Goal: Task Accomplishment & Management: Use online tool/utility

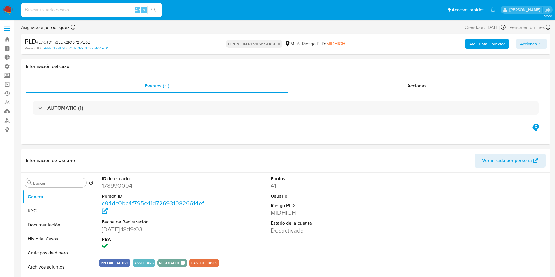
select select "10"
click at [85, 10] on input at bounding box center [91, 10] width 140 height 8
paste input "IuqI4dpFjqmN1M1BJkc41Ymm"
type input "IuqI4dpFjqmN1M1BJkc41Ymm"
click at [152, 9] on icon "search-icon" at bounding box center [153, 10] width 5 height 5
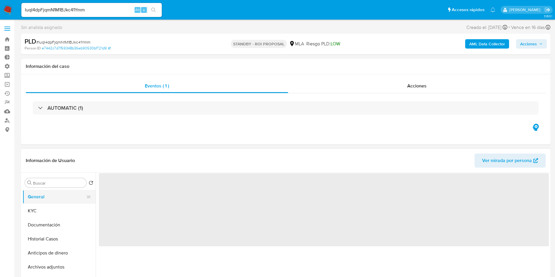
select select "10"
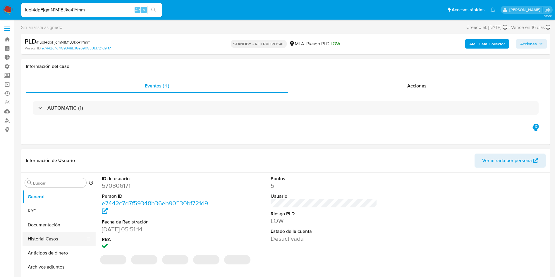
click at [30, 239] on button "Historial Casos" at bounding box center [57, 239] width 68 height 14
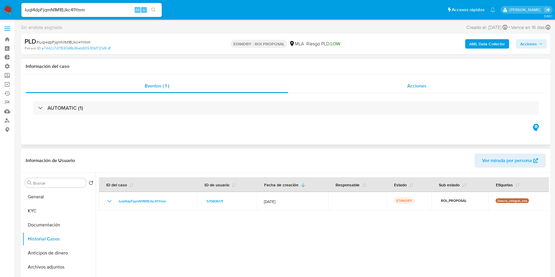
click at [411, 86] on span "Acciones" at bounding box center [416, 86] width 19 height 7
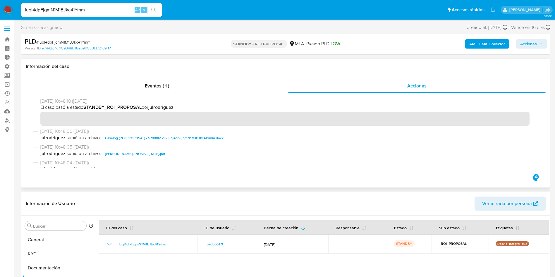
click at [153, 137] on span "Caselog (ROI PROPOSAL) - 570806171 - IuqI4dpFjqmN1M1BJkc41Ymm.docx" at bounding box center [164, 138] width 119 height 7
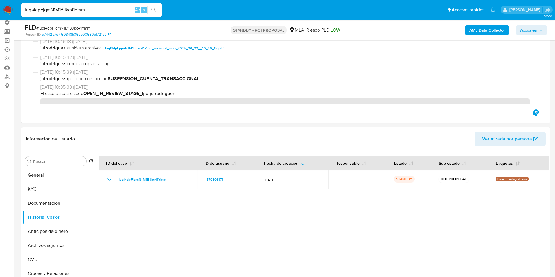
drag, startPoint x: 32, startPoint y: 190, endPoint x: 12, endPoint y: 191, distance: 20.5
click at [32, 190] on button "KYC" at bounding box center [59, 189] width 73 height 14
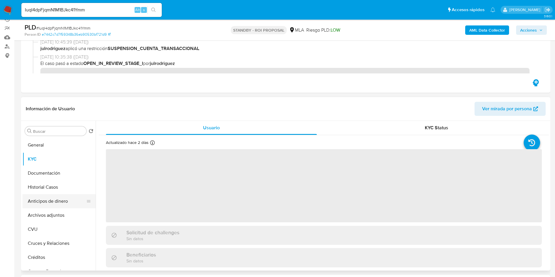
scroll to position [88, 0]
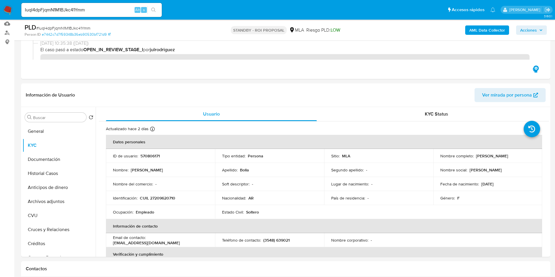
click at [100, 10] on input "IuqI4dpFjqmN1M1BJkc41Ymm" at bounding box center [91, 10] width 140 height 8
paste input "iUoAXPF1gL33fOhCWFib8Tls"
type input "iUoAXPF1gL33fOhCWFib8Tls"
click at [151, 9] on button "search-icon" at bounding box center [154, 10] width 12 height 8
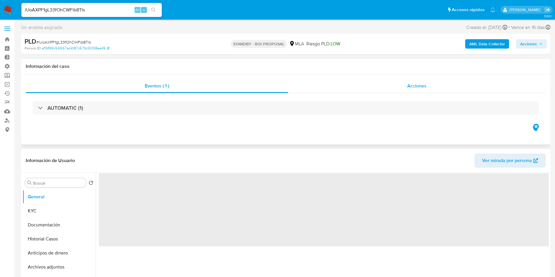
click at [425, 91] on div "Acciones" at bounding box center [417, 86] width 258 height 14
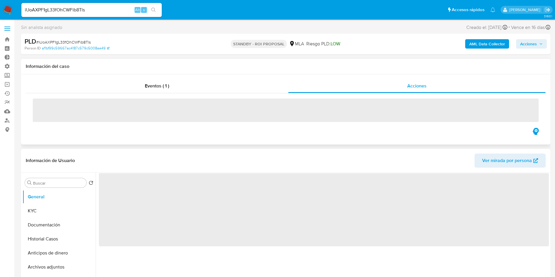
select select "10"
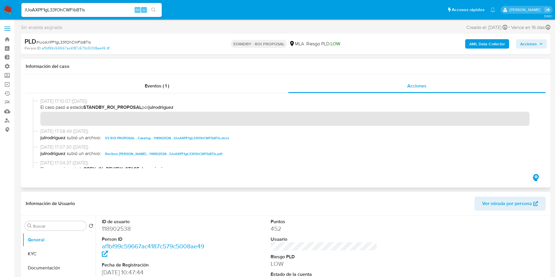
click at [173, 137] on span "V3 ROI PROPOSAL - Caselog - 118902538 - iUoAXPF1gL33fOhCWFib8Tls.docx" at bounding box center [167, 138] width 124 height 7
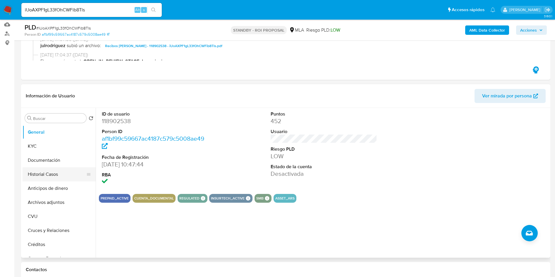
scroll to position [88, 0]
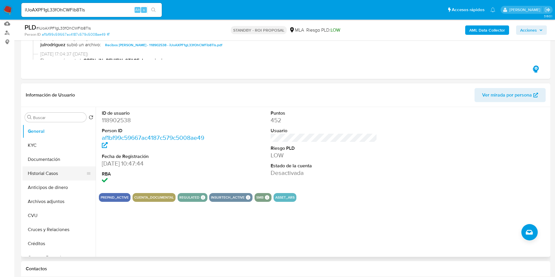
click at [50, 167] on button "Historial Casos" at bounding box center [57, 174] width 68 height 14
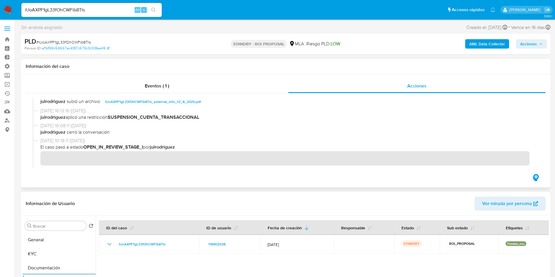
scroll to position [439, 0]
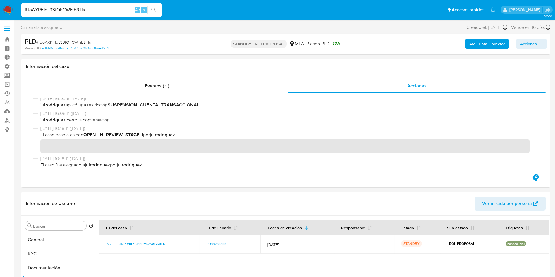
click at [94, 10] on input "iUoAXPF1gL33fOhCWFib8Tls" at bounding box center [91, 10] width 140 height 8
paste input "bMh4ptxBf54sQYagFwVedaB8"
type input "bMh4ptxBf54sQYagFwVedaB8"
click at [153, 12] on button "search-icon" at bounding box center [154, 10] width 12 height 8
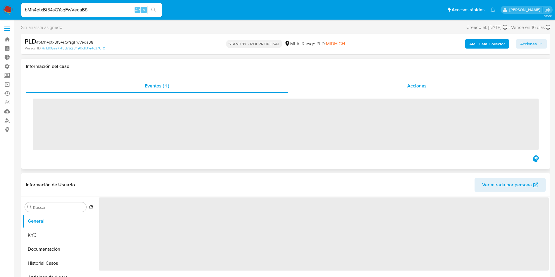
click at [400, 92] on div "Acciones" at bounding box center [417, 86] width 258 height 14
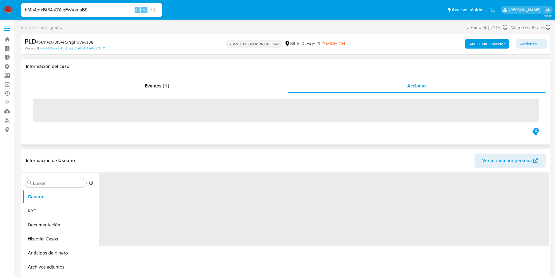
select select "10"
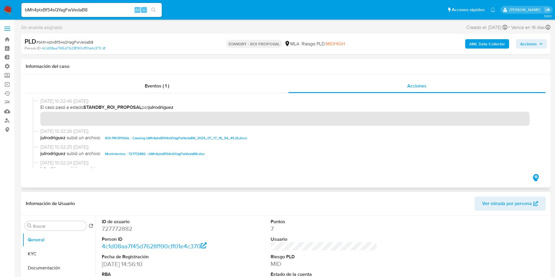
click at [222, 139] on span "ROI PROPOSAL - Caselog bMh4ptxBf54sQYagFwVedaB8_2025_07_17_16_54_45 (1).docx" at bounding box center [176, 138] width 142 height 7
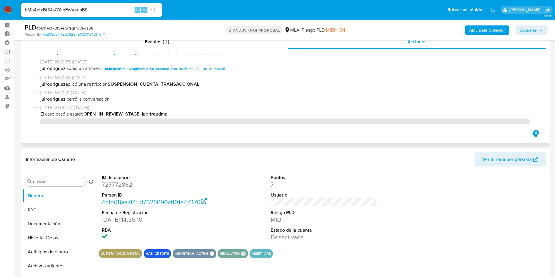
scroll to position [44, 0]
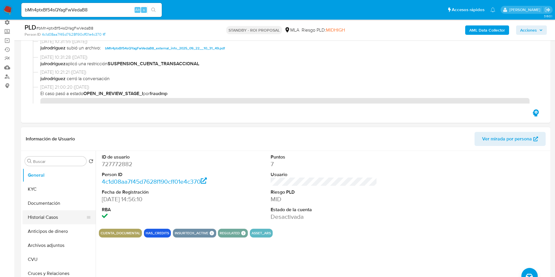
click at [64, 220] on button "Historial Casos" at bounding box center [57, 217] width 68 height 14
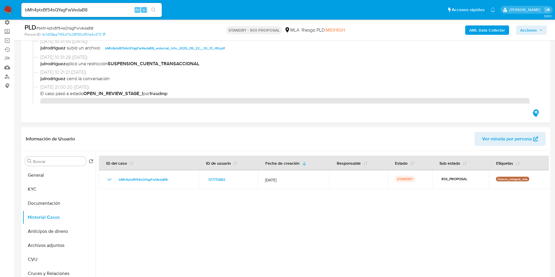
click at [83, 10] on input "bMh4ptxBf54sQYagFwVedaB8" at bounding box center [91, 10] width 140 height 8
paste input "8KeeUt6NMthnWB8UBU83pOrW"
type input "8KeeUt6NMthnWB8UBU83pOrW"
click at [152, 10] on icon "search-icon" at bounding box center [153, 10] width 4 height 4
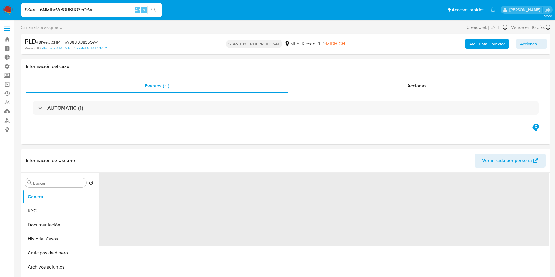
select select "10"
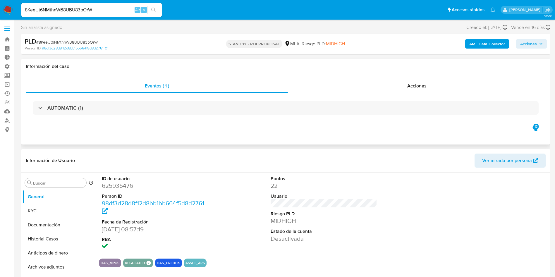
click at [430, 100] on div "AUTOMATIC (1)" at bounding box center [286, 107] width 520 height 29
click at [419, 87] on span "Acciones" at bounding box center [416, 86] width 19 height 7
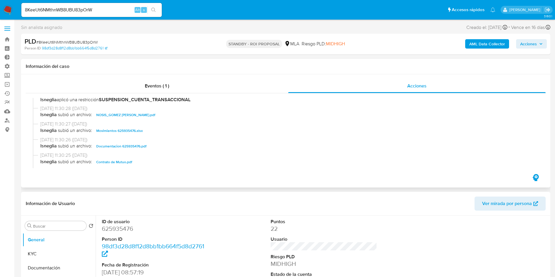
scroll to position [88, 0]
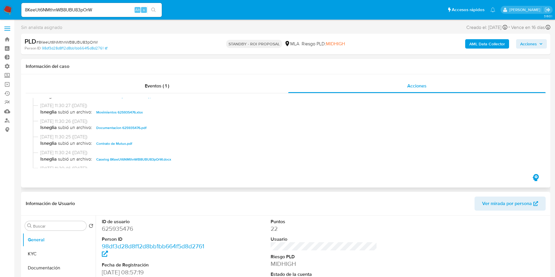
click at [160, 157] on span "Caselog 8KeeUt6NMthnWB8UBU83pOrW.docx" at bounding box center [133, 159] width 75 height 7
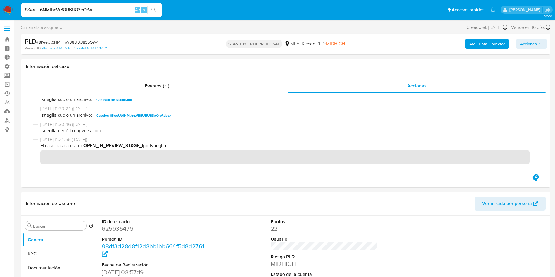
scroll to position [44, 0]
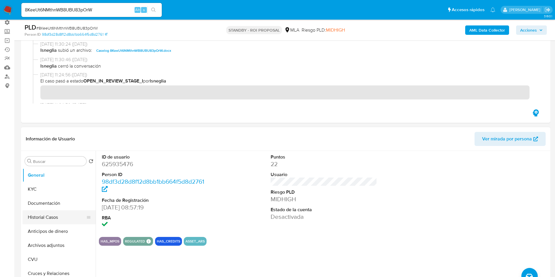
click at [42, 221] on button "Historial Casos" at bounding box center [57, 217] width 68 height 14
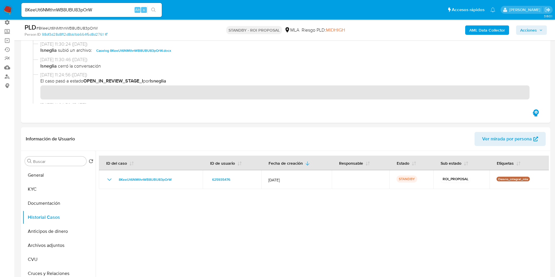
click at [95, 12] on input "8KeeUt6NMthnWB8UBU83pOrW" at bounding box center [91, 10] width 140 height 8
paste input "xwFCE9U5GnpbYy7D39W8tXz6"
type input "xwFCE9U5GnpbYy7D39W8tXz6"
click at [157, 9] on button "search-icon" at bounding box center [154, 10] width 12 height 8
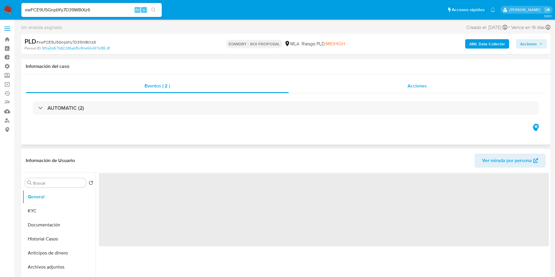
click at [415, 86] on span "Acciones" at bounding box center [417, 86] width 19 height 7
select select "10"
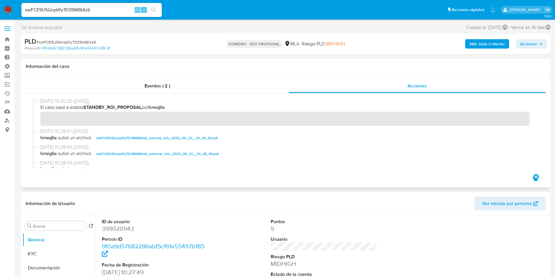
scroll to position [44, 0]
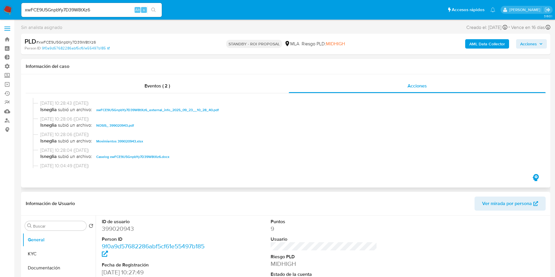
click at [113, 155] on span "Caselog xwFCE9U5GnpbYy7D39W8tXz6.docx" at bounding box center [132, 156] width 73 height 7
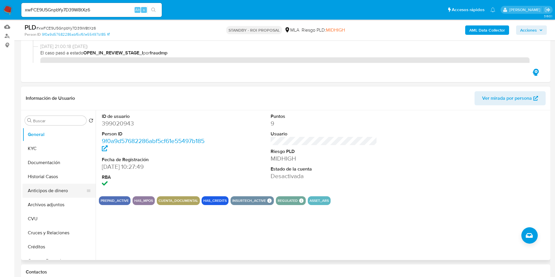
scroll to position [88, 0]
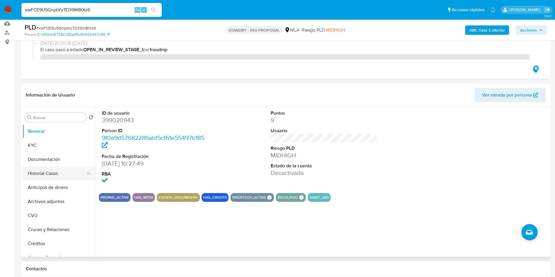
click at [38, 173] on button "Historial Casos" at bounding box center [57, 174] width 68 height 14
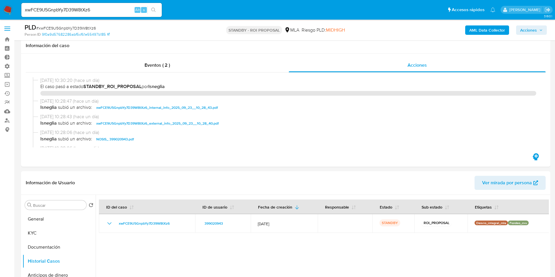
select select "10"
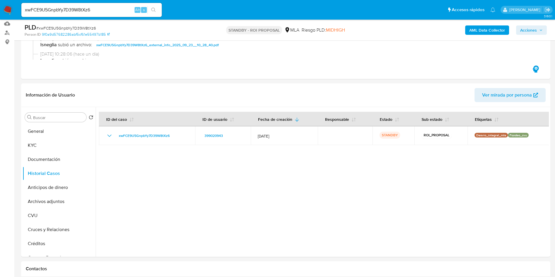
scroll to position [88, 0]
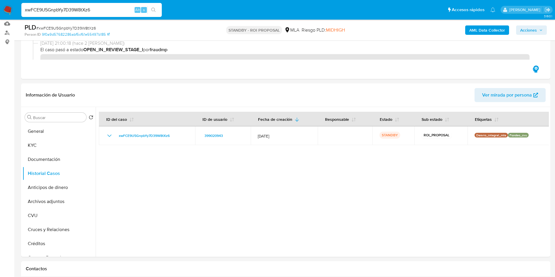
click at [73, 11] on input "xwFCE9U5GnpbYy7D39W8tXz6" at bounding box center [91, 10] width 140 height 8
paste input "YE1PMfZ3LA6nEZ1UDOnEypUI"
type input "YE1PMfZ3LA6nEZ1UDOnEypUI"
click at [153, 13] on button "search-icon" at bounding box center [154, 10] width 12 height 8
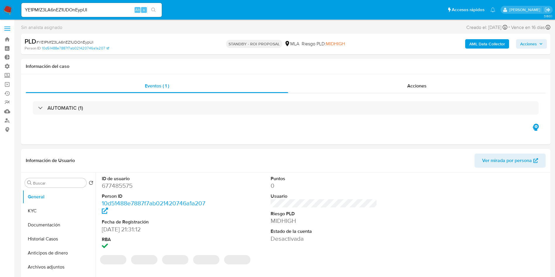
select select "10"
click at [87, 10] on input "YE1PMfZ3LA6nEZ1UDOnEypUI" at bounding box center [91, 10] width 140 height 8
paste input "wtD6NbHEfYtvjdG3y8Hr6U63"
type input "wtD6NbHEfYtvjdG3y8Hr6U63"
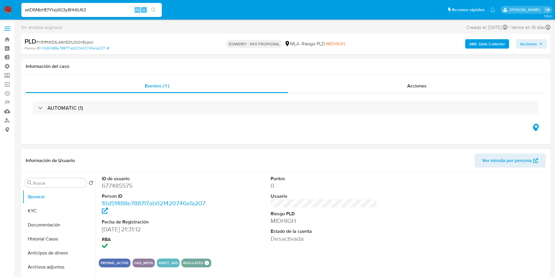
click at [155, 9] on icon "search-icon" at bounding box center [153, 10] width 5 height 5
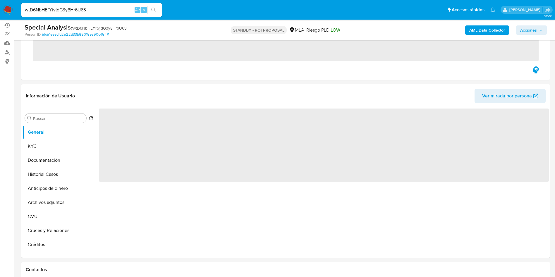
scroll to position [88, 0]
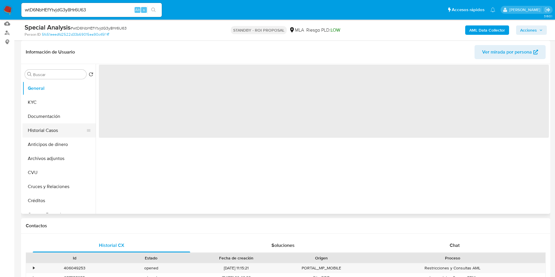
click at [42, 130] on button "Historial Casos" at bounding box center [57, 131] width 68 height 14
select select "10"
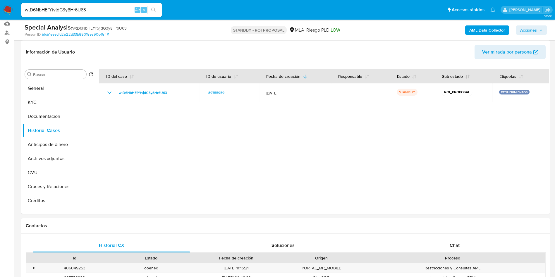
scroll to position [0, 0]
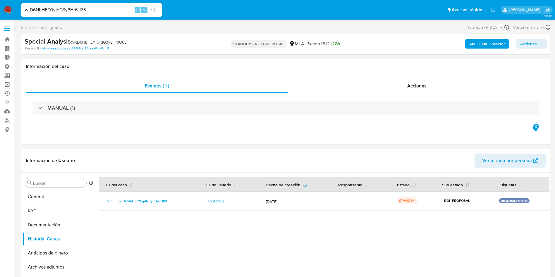
click at [6, 87] on link "Operaciones masivas" at bounding box center [35, 84] width 70 height 9
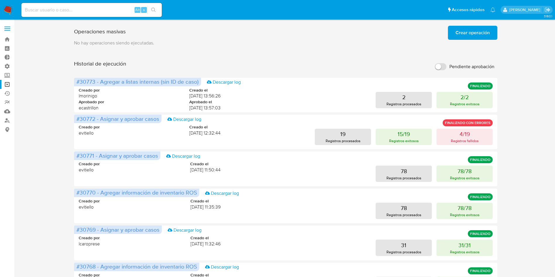
click at [473, 30] on span "Crear operación" at bounding box center [473, 32] width 34 height 13
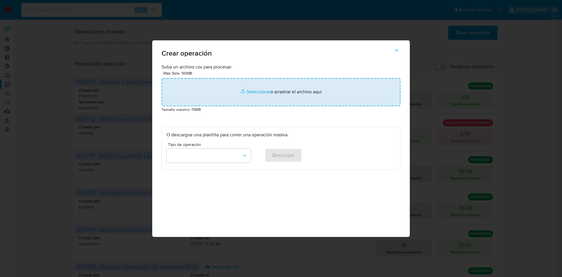
click at [257, 97] on input "file" at bounding box center [281, 92] width 239 height 28
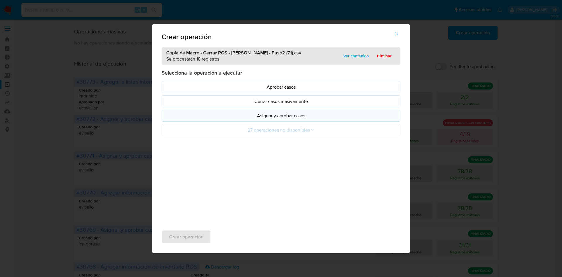
click at [281, 117] on p "Asignar y aprobar casos" at bounding box center [281, 115] width 229 height 7
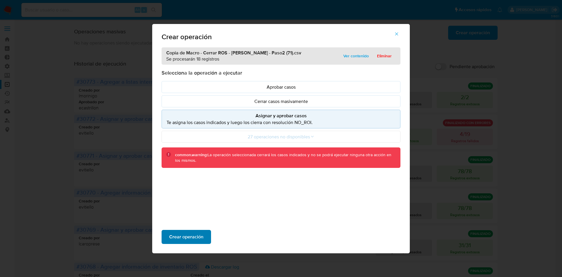
click at [188, 231] on span "Crear operación" at bounding box center [186, 237] width 34 height 13
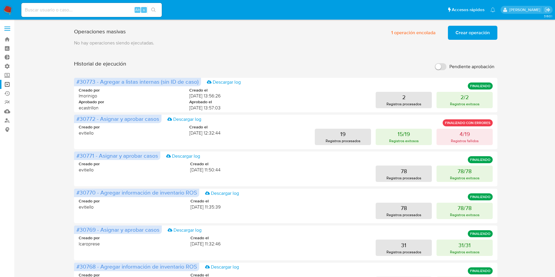
click at [468, 41] on p "No hay operaciones siendo ejecutadas." at bounding box center [285, 43] width 423 height 6
click at [467, 35] on span "Crear operación" at bounding box center [473, 32] width 34 height 13
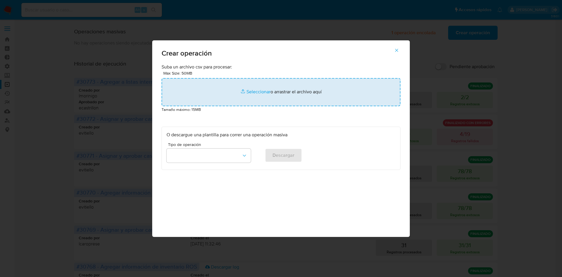
click at [280, 85] on input "file" at bounding box center [281, 92] width 239 height 28
click at [294, 91] on input "file" at bounding box center [281, 92] width 239 height 28
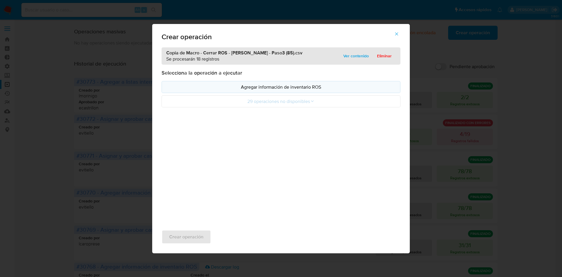
click at [273, 88] on p "Agregar información de inventario ROS" at bounding box center [281, 87] width 229 height 7
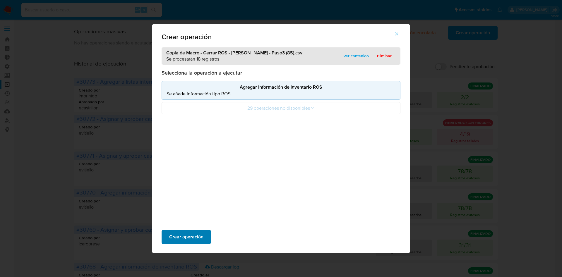
click at [190, 232] on span "Crear operación" at bounding box center [186, 237] width 34 height 13
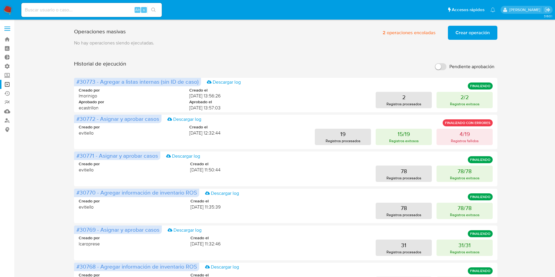
click at [466, 37] on span "Crear operación" at bounding box center [473, 32] width 34 height 13
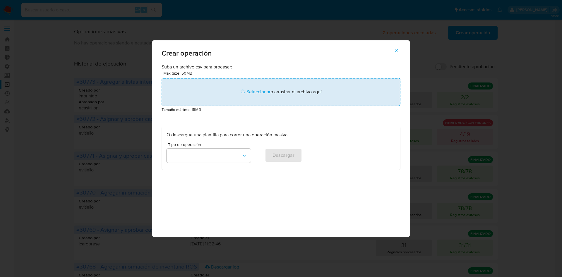
click at [288, 86] on input "file" at bounding box center [281, 92] width 239 height 28
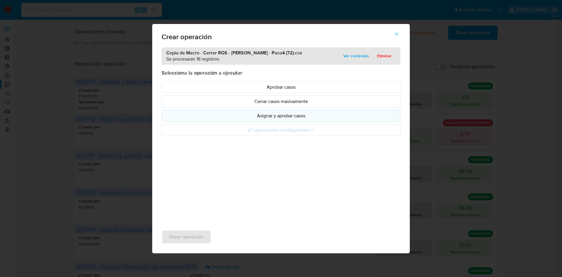
click at [294, 119] on button "Asignar y aprobar casos" at bounding box center [281, 116] width 239 height 12
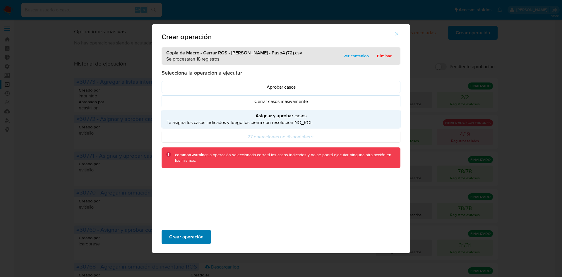
click at [194, 237] on span "Crear operación" at bounding box center [186, 237] width 34 height 13
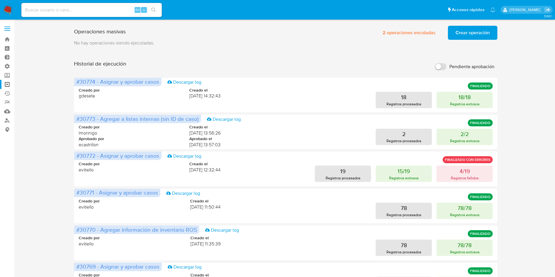
click at [465, 34] on span "Crear operación" at bounding box center [473, 32] width 34 height 13
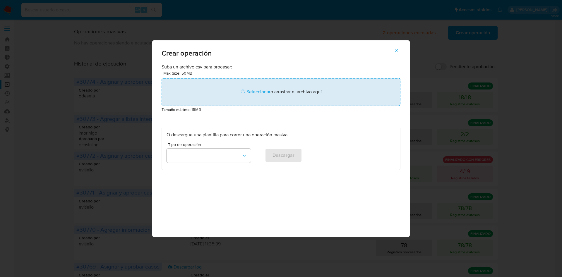
click at [239, 83] on input "file" at bounding box center [281, 92] width 239 height 28
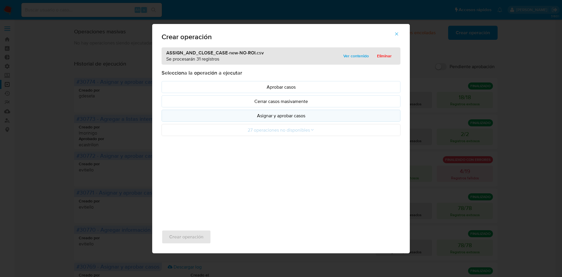
drag, startPoint x: 239, startPoint y: 83, endPoint x: 300, endPoint y: 114, distance: 68.1
click at [300, 114] on p "Asignar y aprobar casos" at bounding box center [281, 115] width 229 height 7
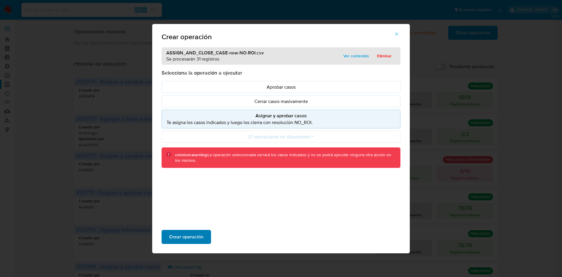
click at [179, 236] on span "Crear operación" at bounding box center [186, 237] width 34 height 13
